Goal: Find specific page/section: Find specific page/section

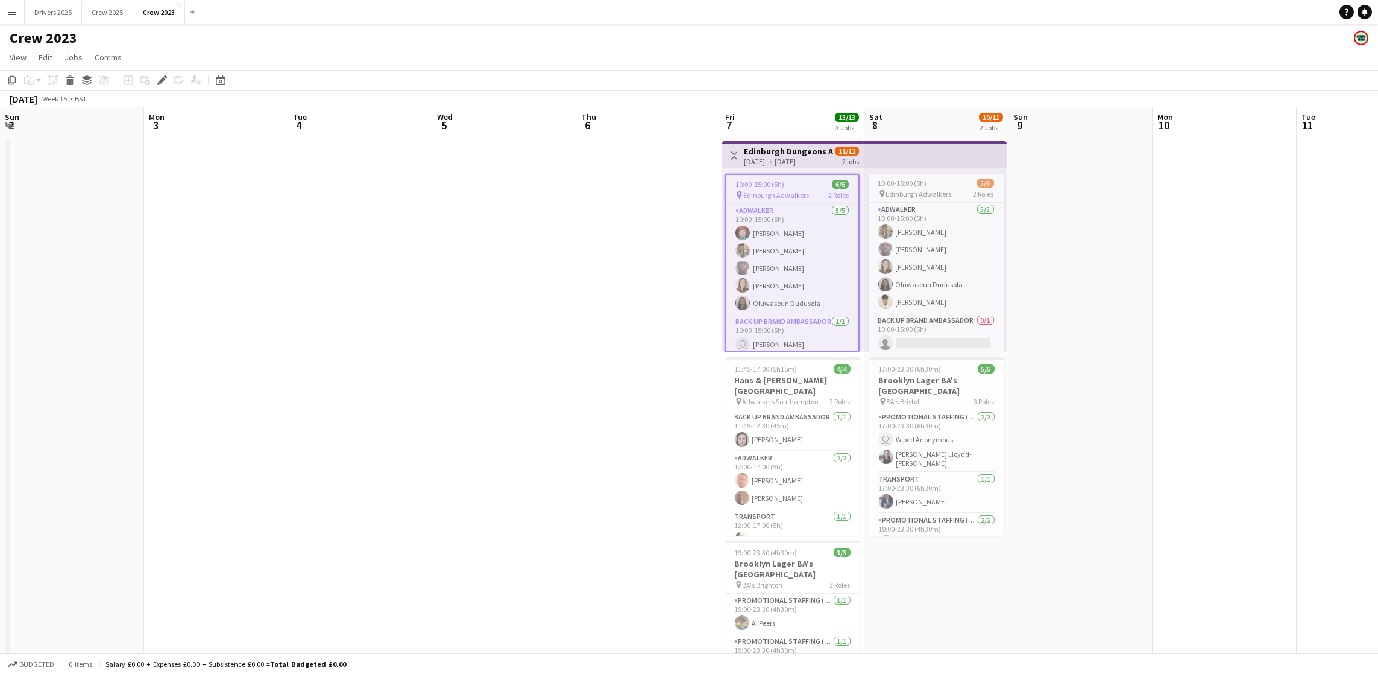
scroll to position [0, 414]
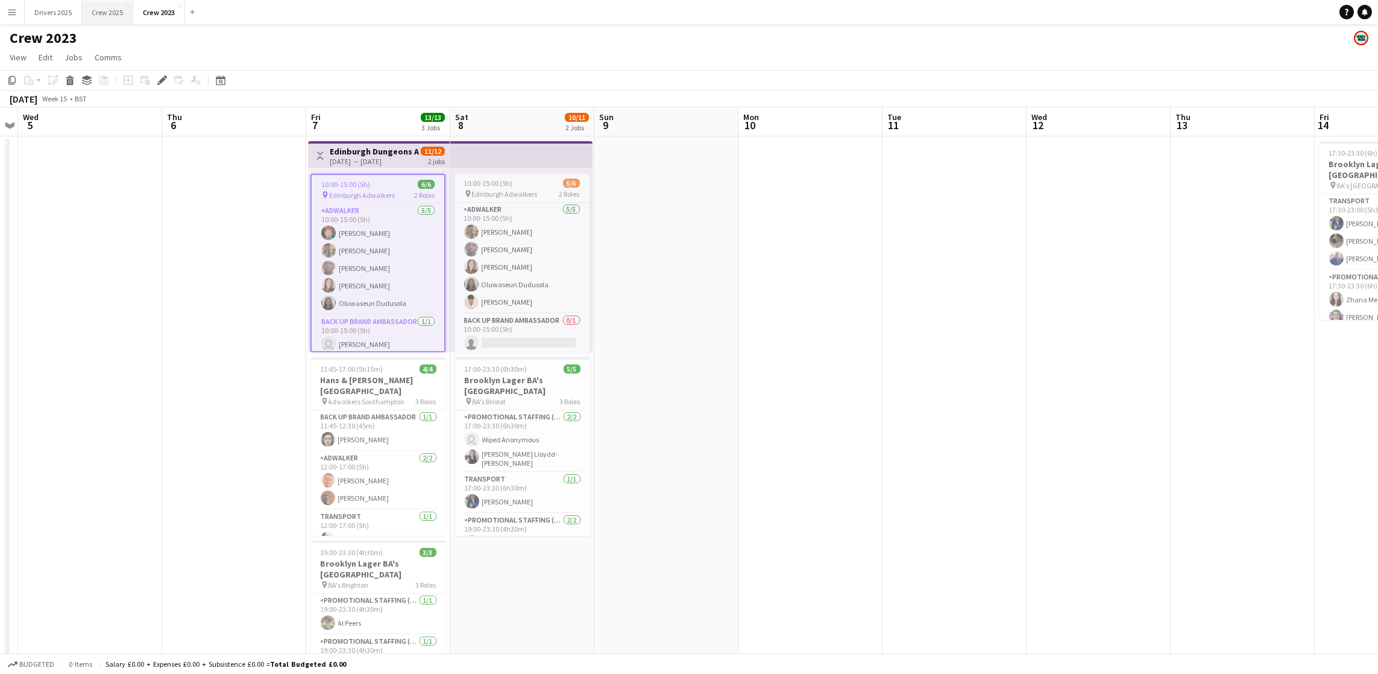
click at [105, 16] on button "Crew 2025 Close" at bounding box center [107, 13] width 51 height 24
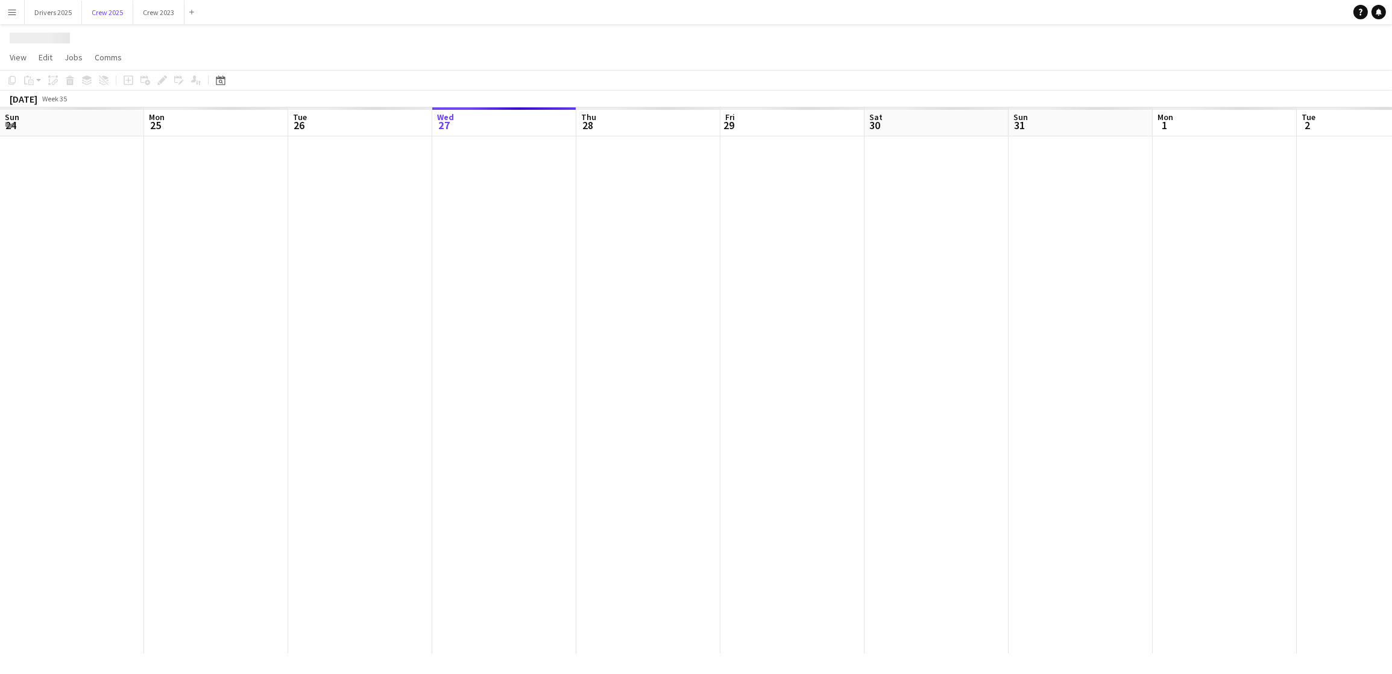
scroll to position [0, 288]
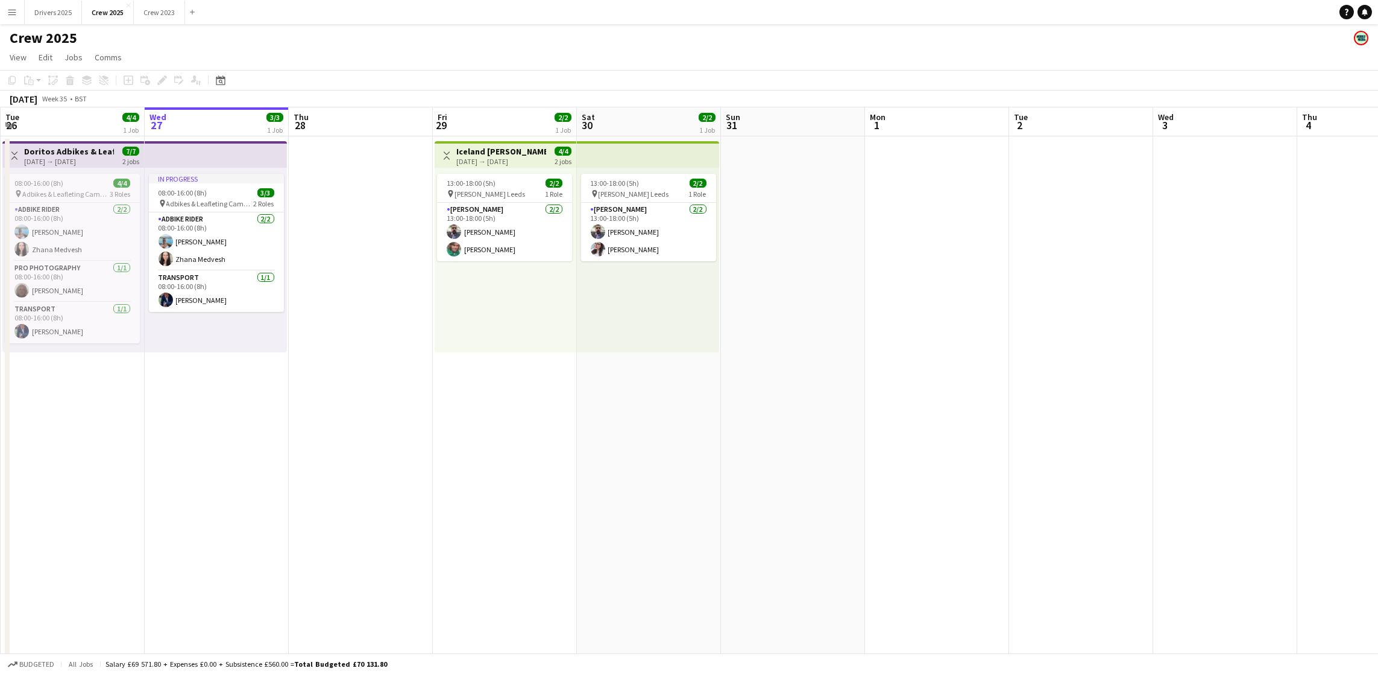
click at [500, 146] on h3 "Iceland [PERSON_NAME] Leeds" at bounding box center [501, 151] width 90 height 11
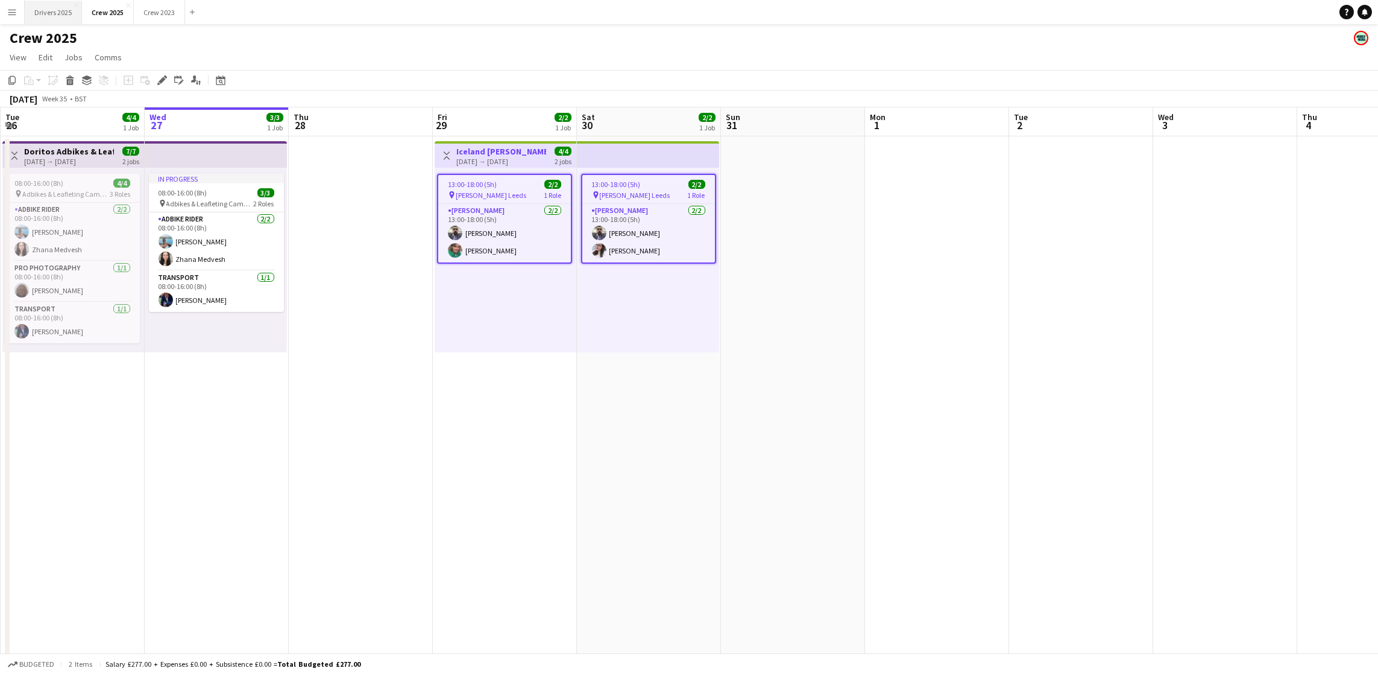
click at [49, 16] on button "Drivers 2025 Close" at bounding box center [53, 13] width 57 height 24
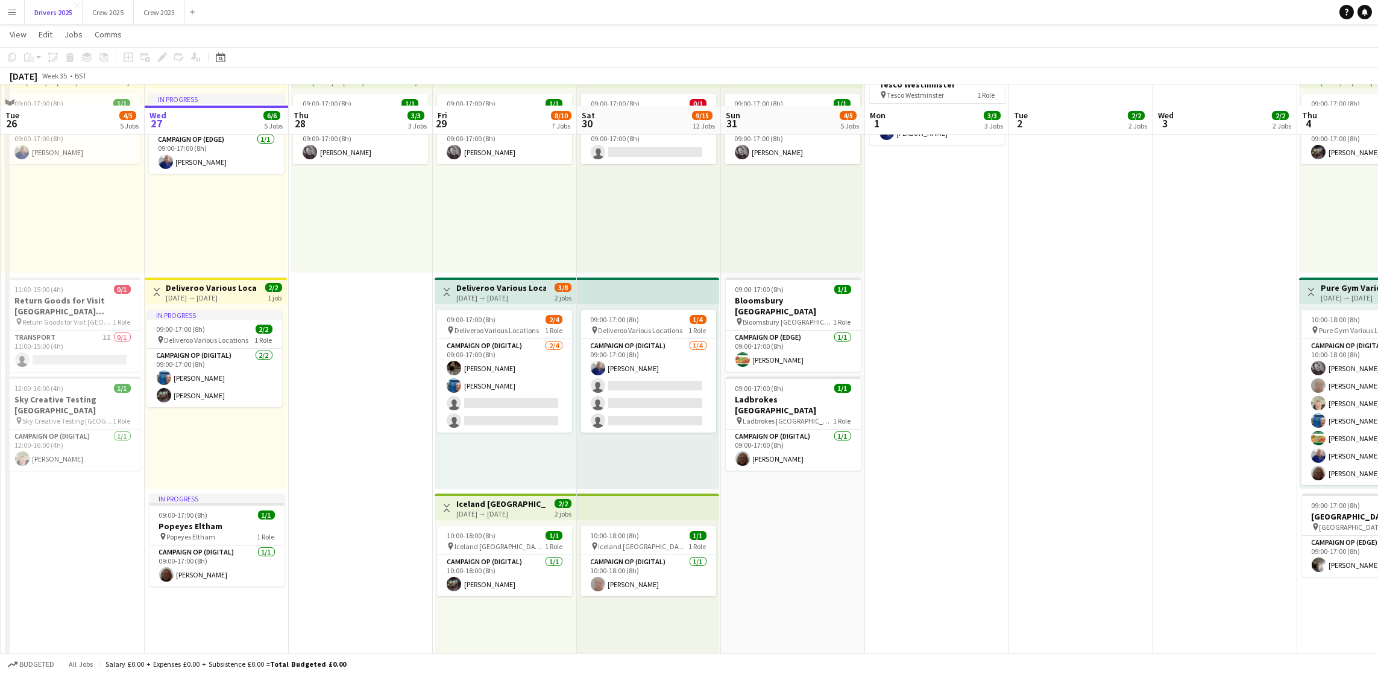
scroll to position [543, 0]
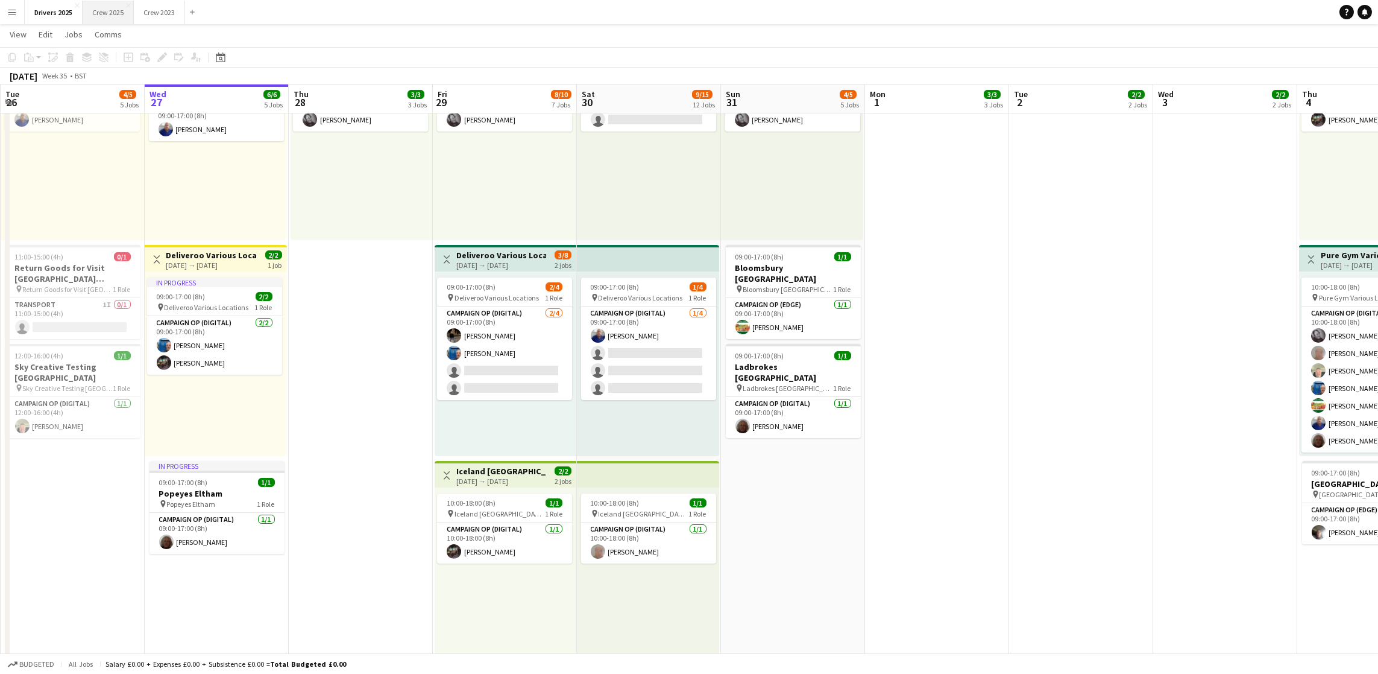
click at [127, 19] on button "Crew 2025 Close" at bounding box center [108, 13] width 51 height 24
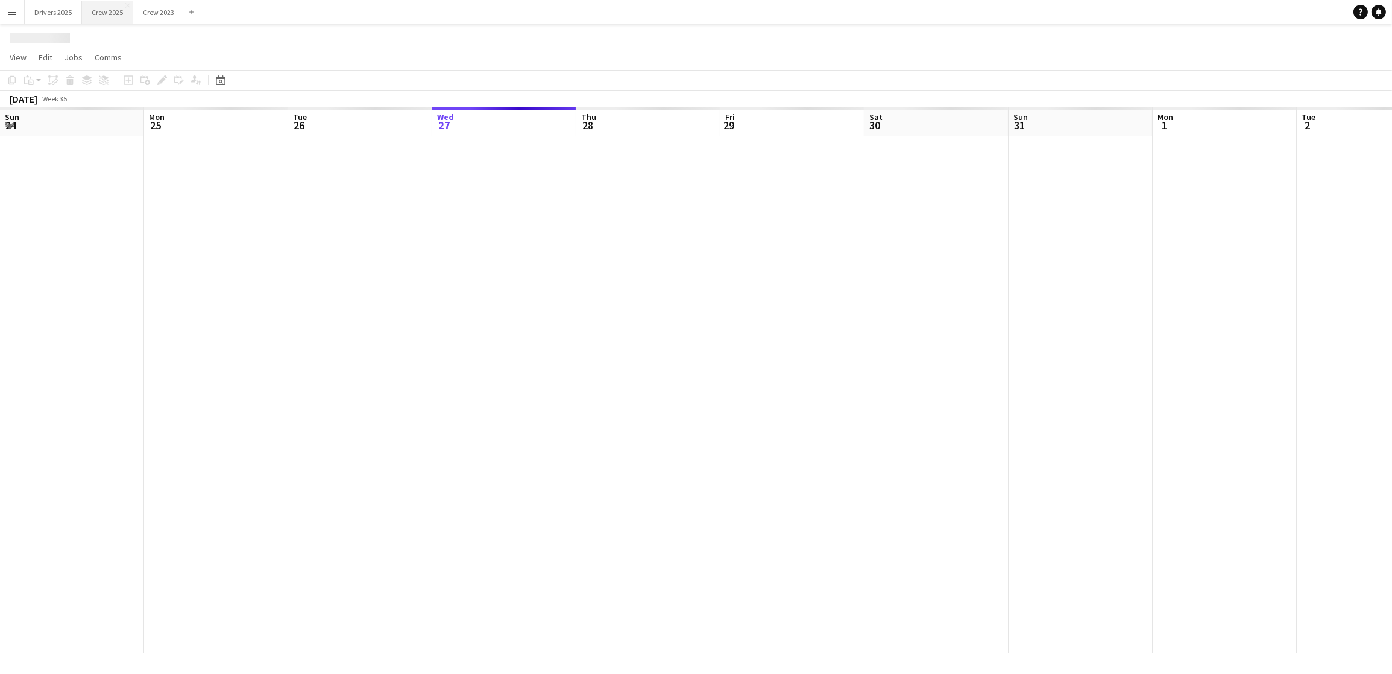
scroll to position [0, 288]
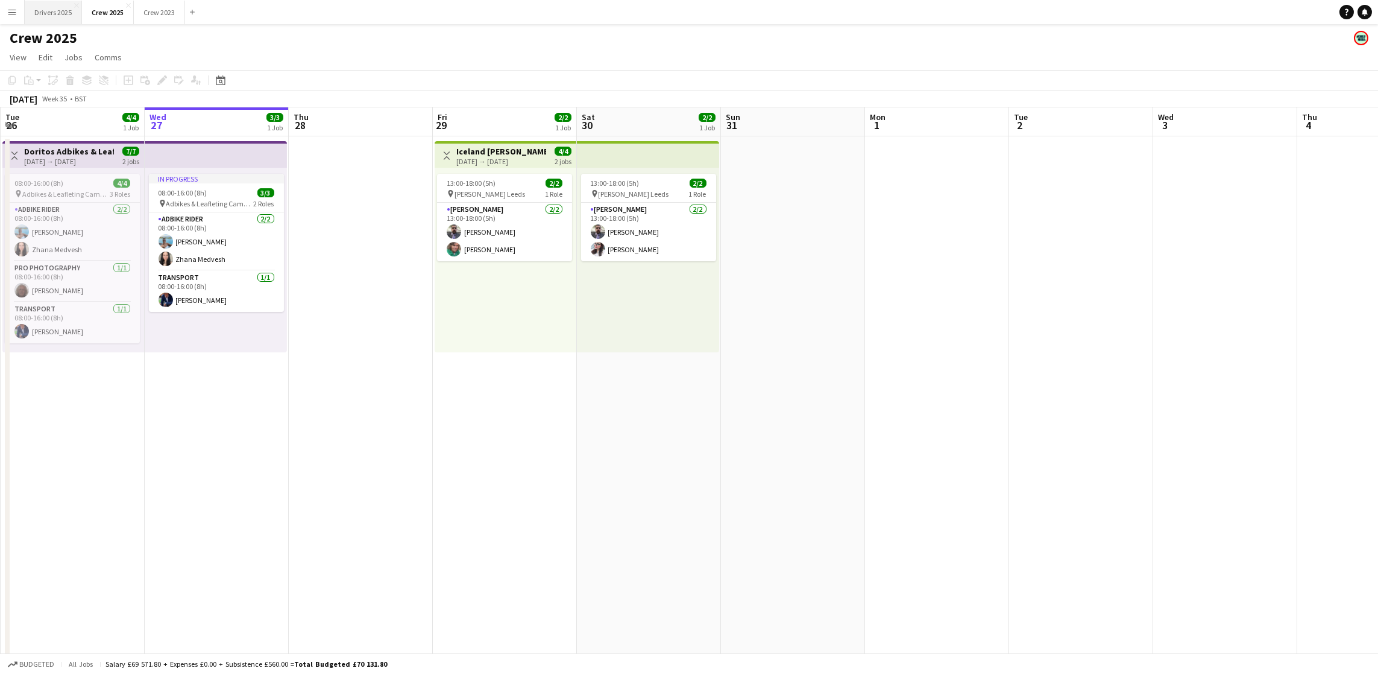
click at [69, 16] on button "Drivers 2025 Close" at bounding box center [53, 13] width 57 height 24
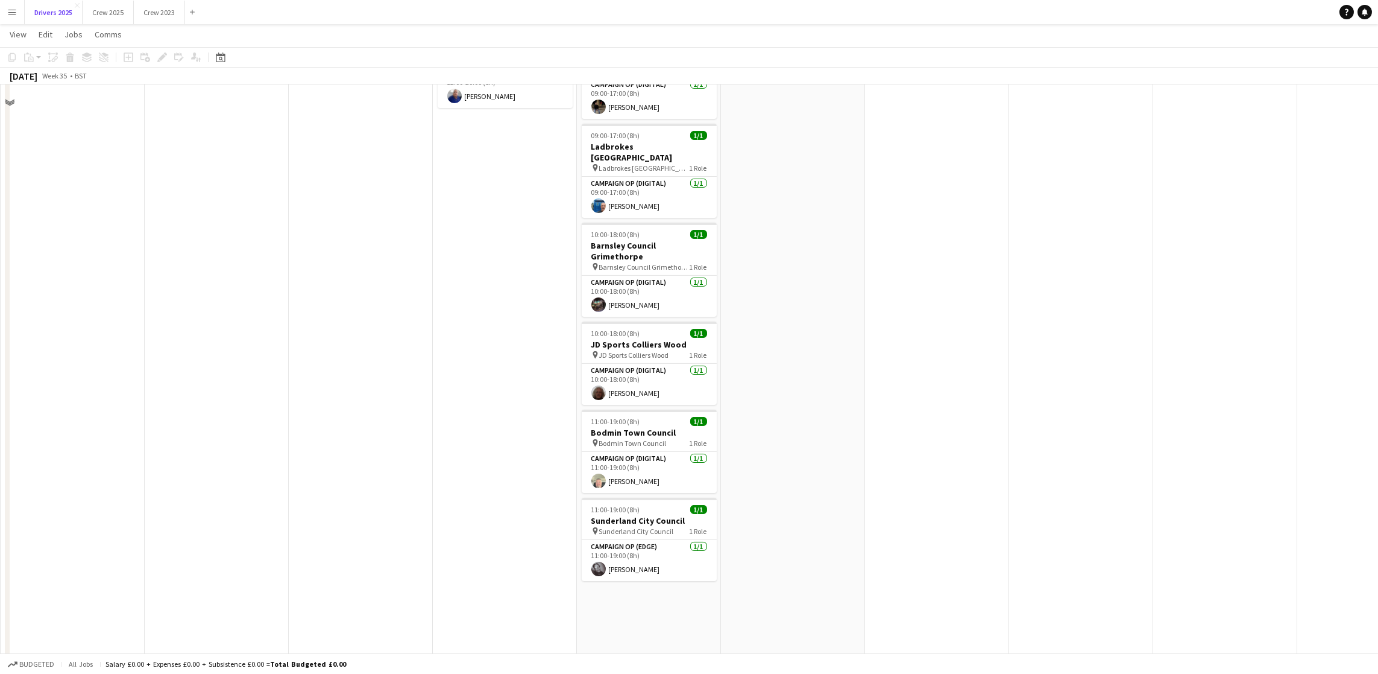
scroll to position [1266, 0]
